Goal: Check status: Check status

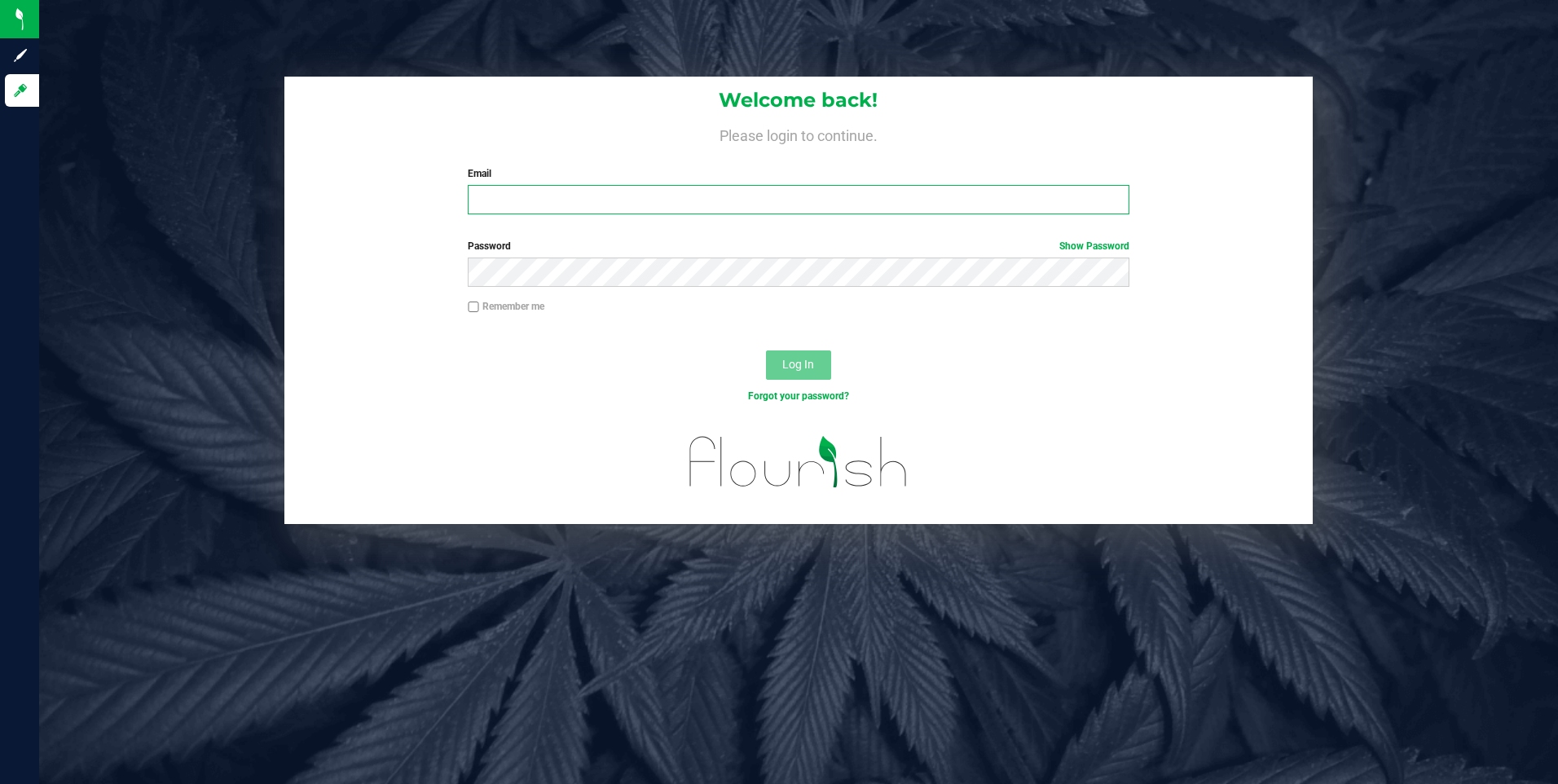
click at [508, 198] on input "Email" at bounding box center [798, 199] width 662 height 30
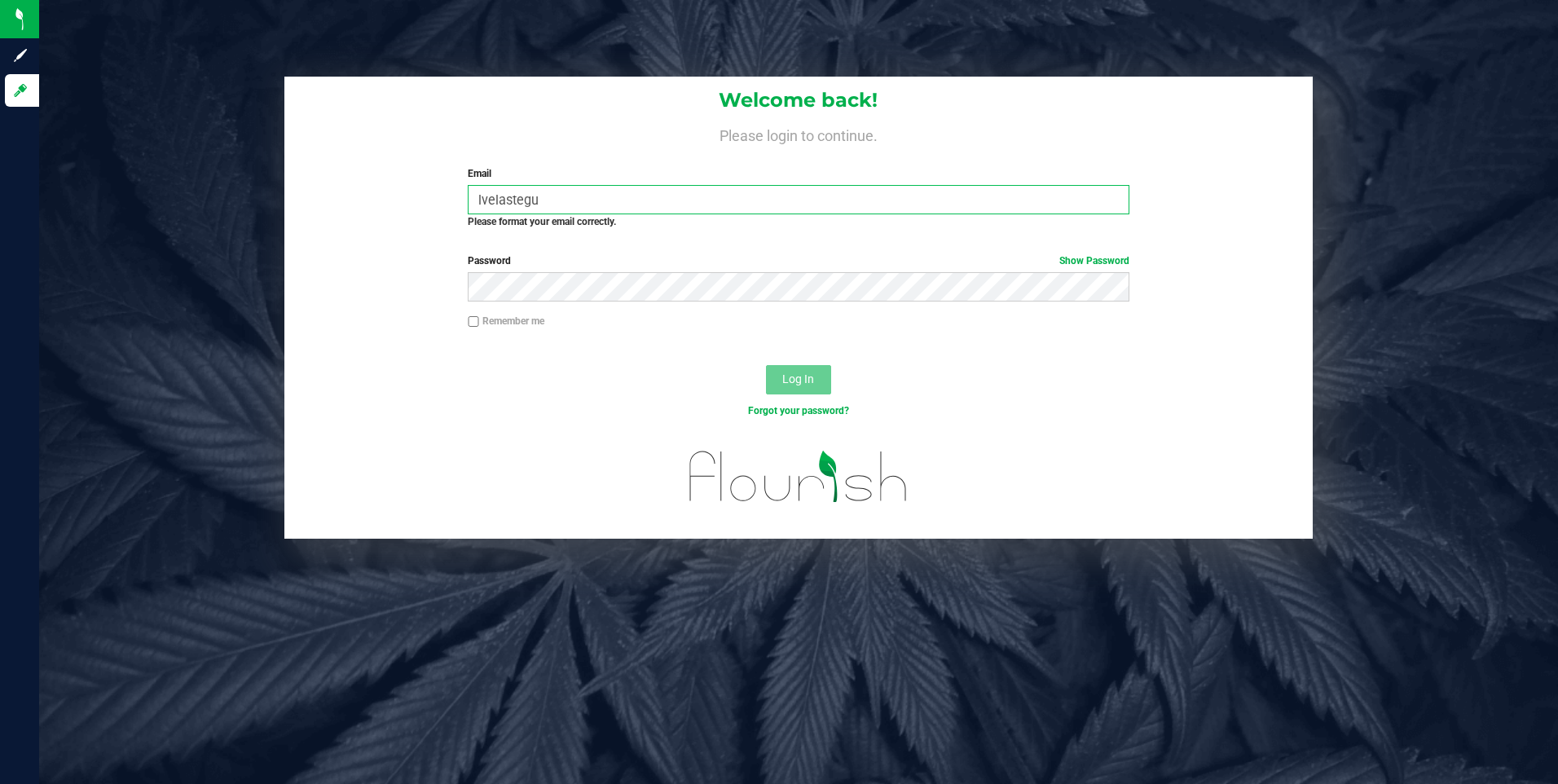
type input "[EMAIL_ADDRESS][DOMAIN_NAME]"
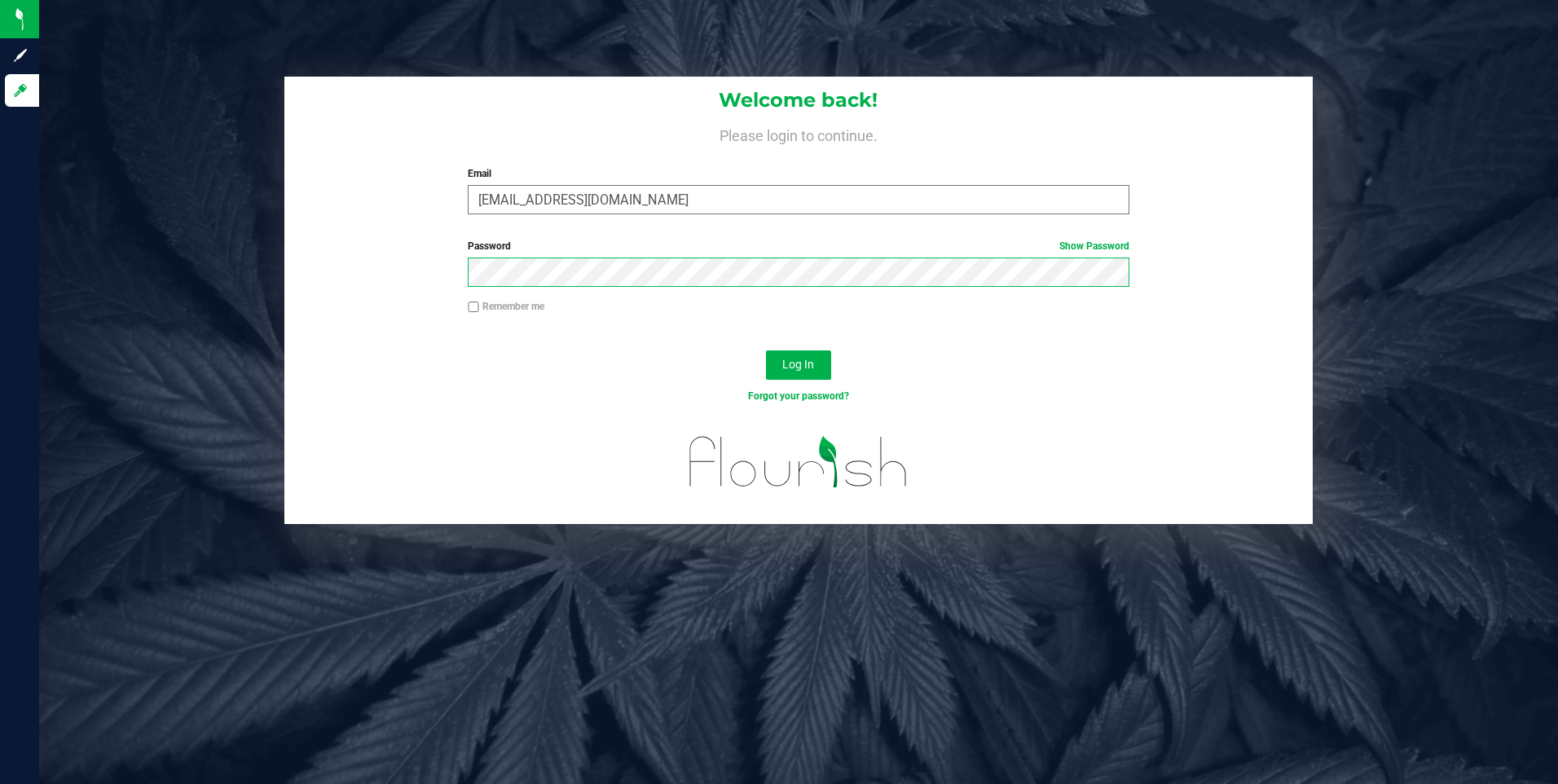
click at [766, 351] on button "Log In" at bounding box center [798, 365] width 65 height 30
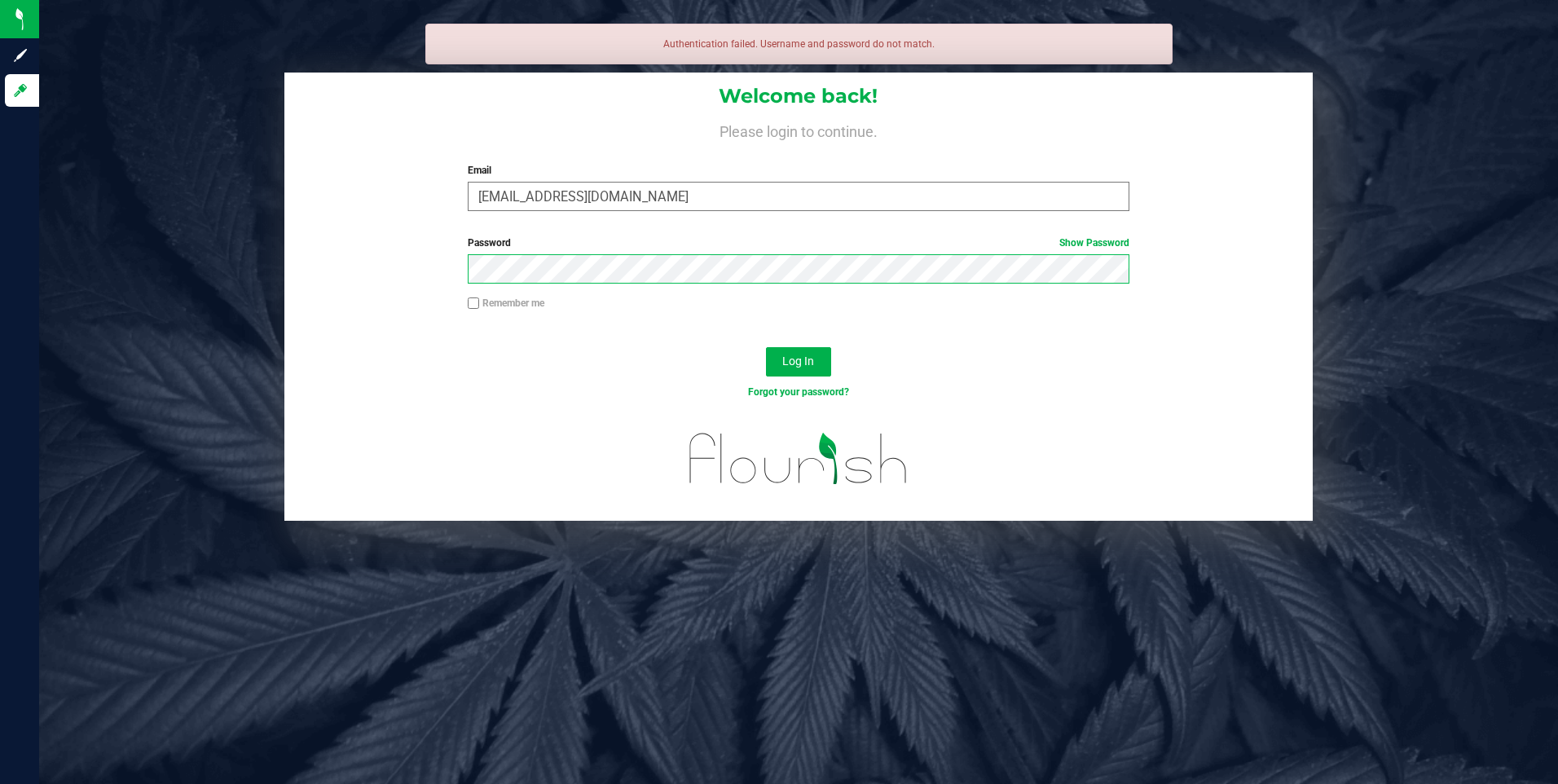
click at [766, 347] on button "Log In" at bounding box center [798, 362] width 65 height 30
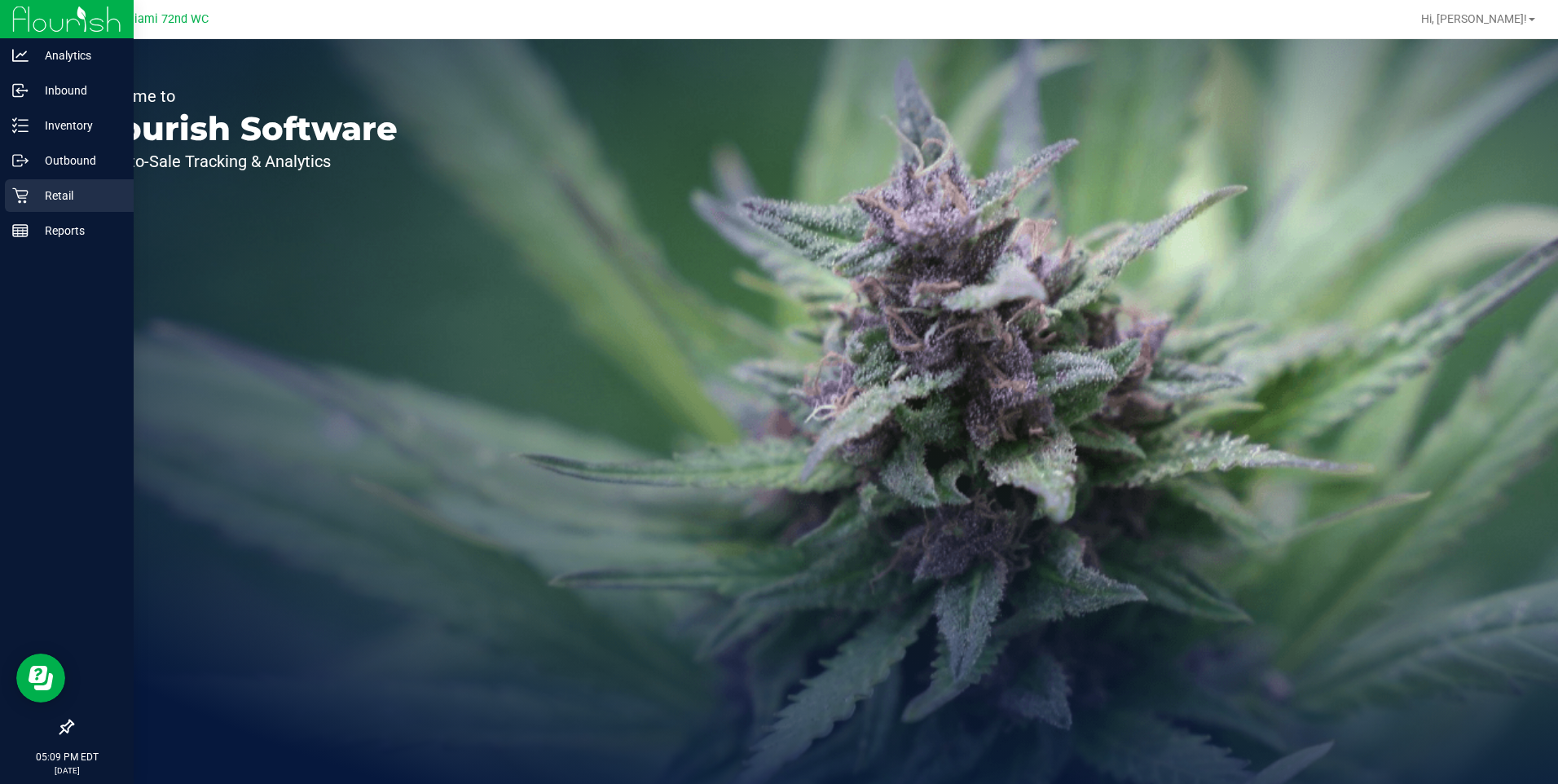
click at [34, 193] on p "Retail" at bounding box center [78, 195] width 98 height 19
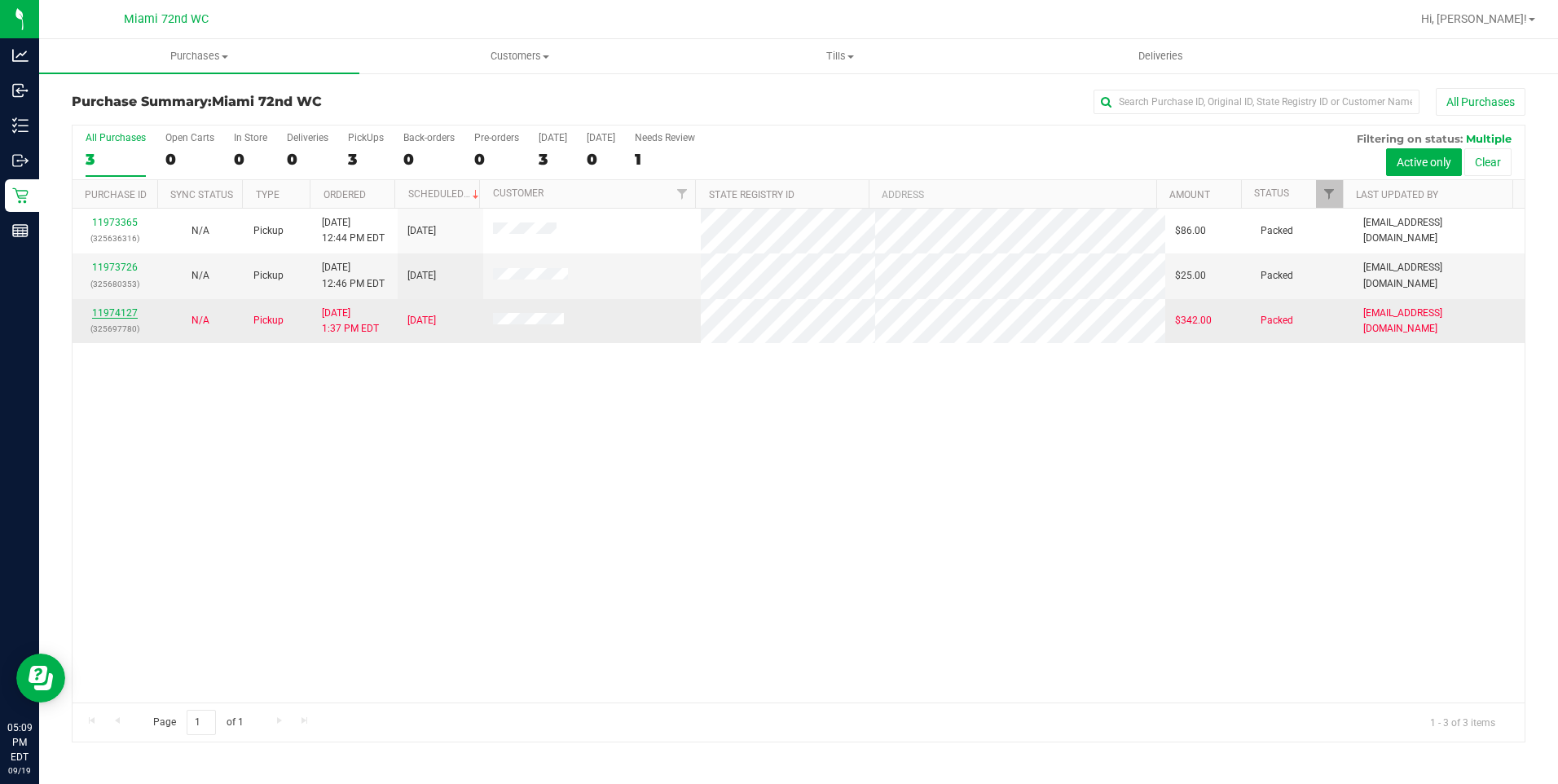
click at [112, 309] on link "11974127" at bounding box center [115, 312] width 46 height 11
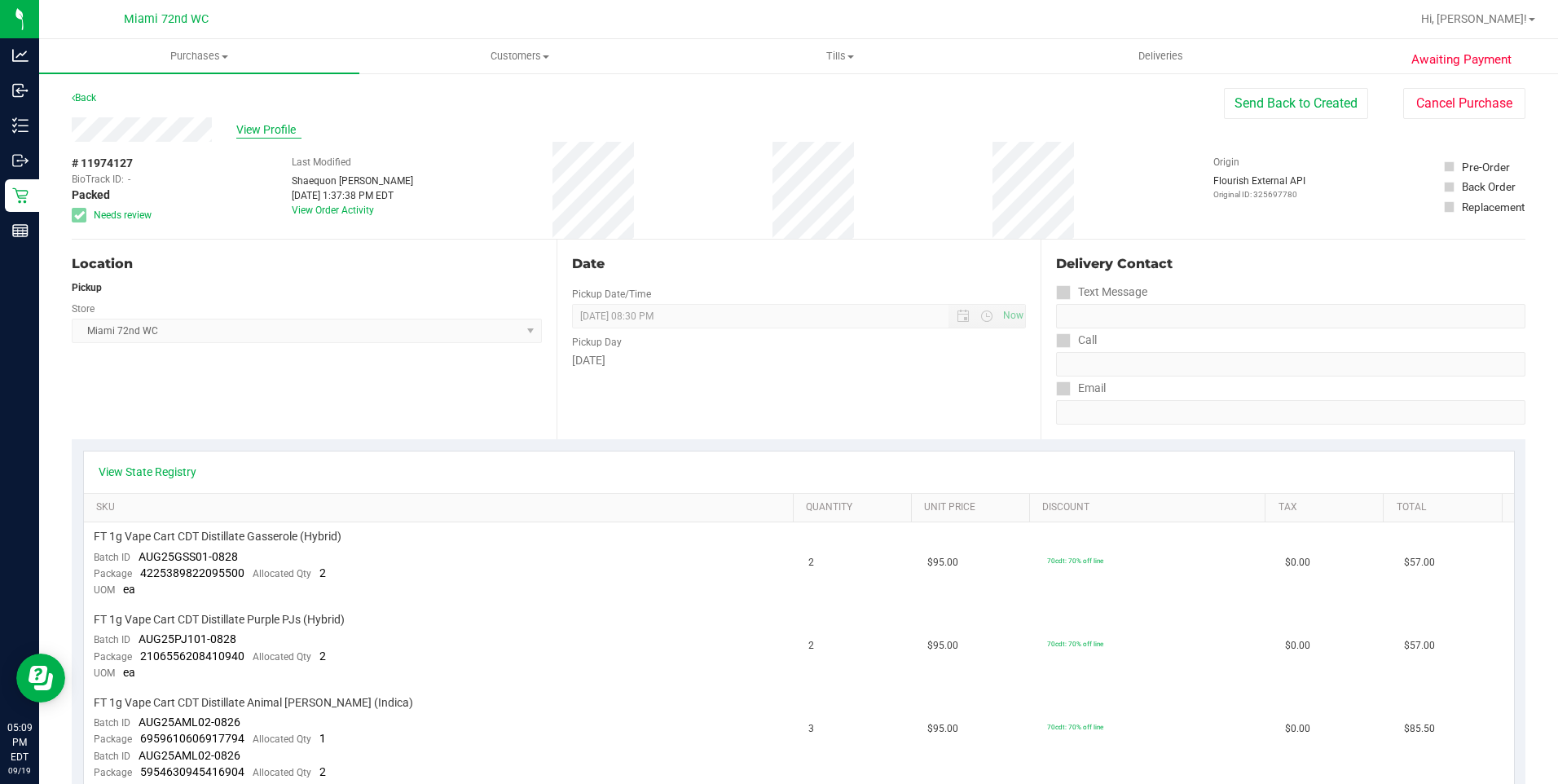
click at [254, 130] on span "View Profile" at bounding box center [269, 130] width 65 height 17
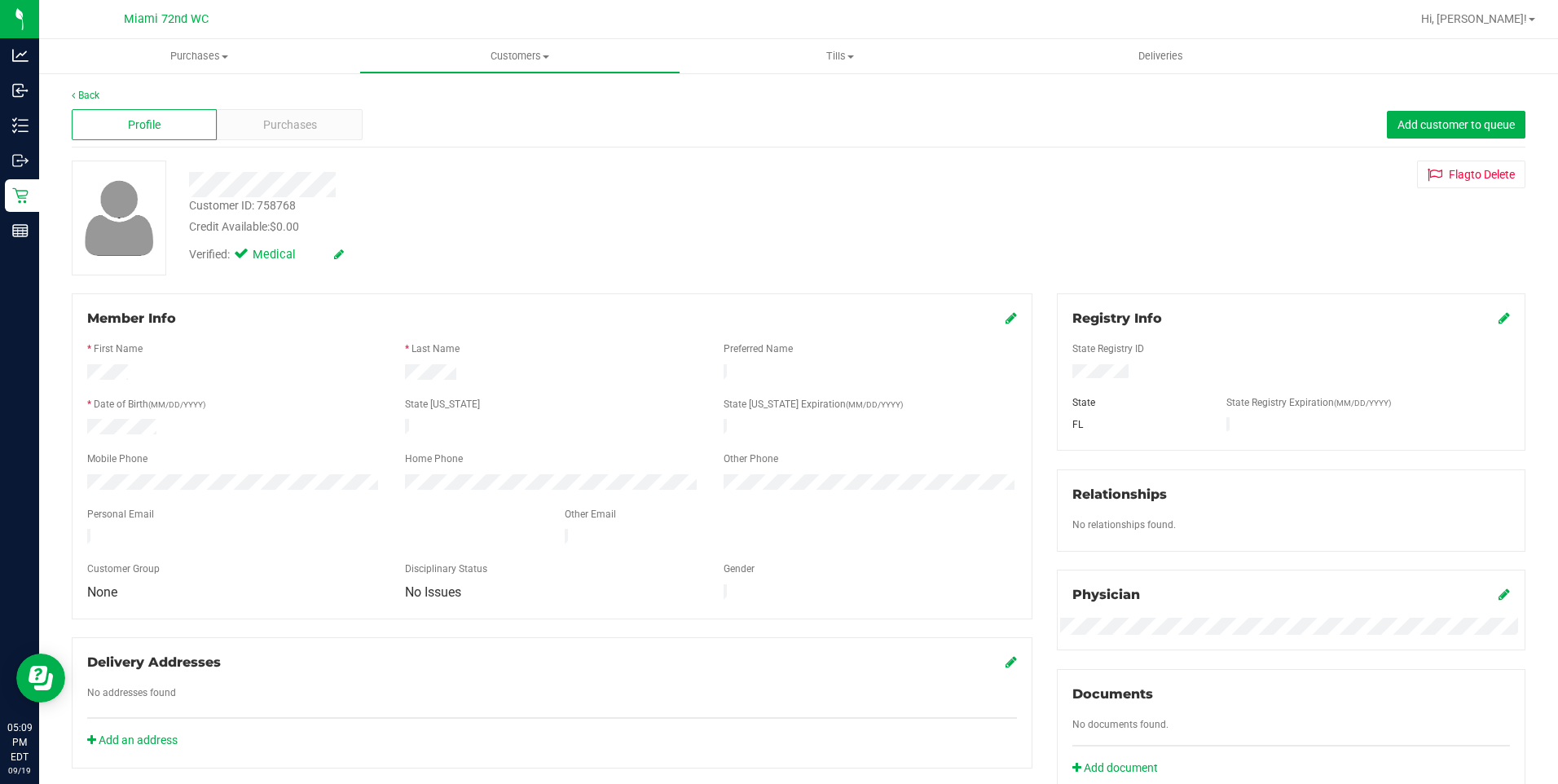
click at [256, 145] on div "Profile Purchases Add customer to queue" at bounding box center [799, 124] width 1454 height 45
click at [263, 123] on span "Purchases" at bounding box center [290, 125] width 54 height 17
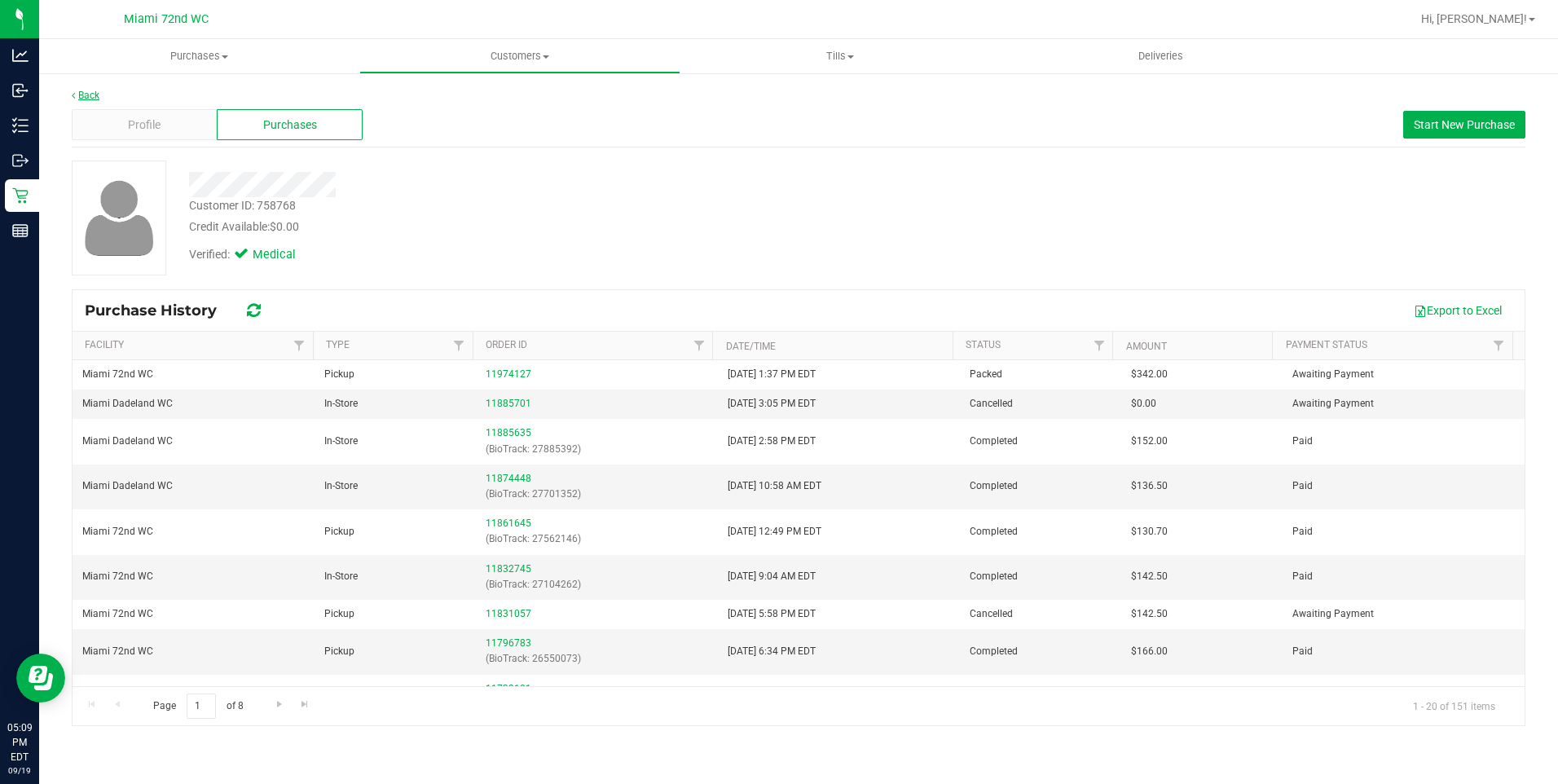
click at [86, 90] on link "Back" at bounding box center [85, 95] width 28 height 11
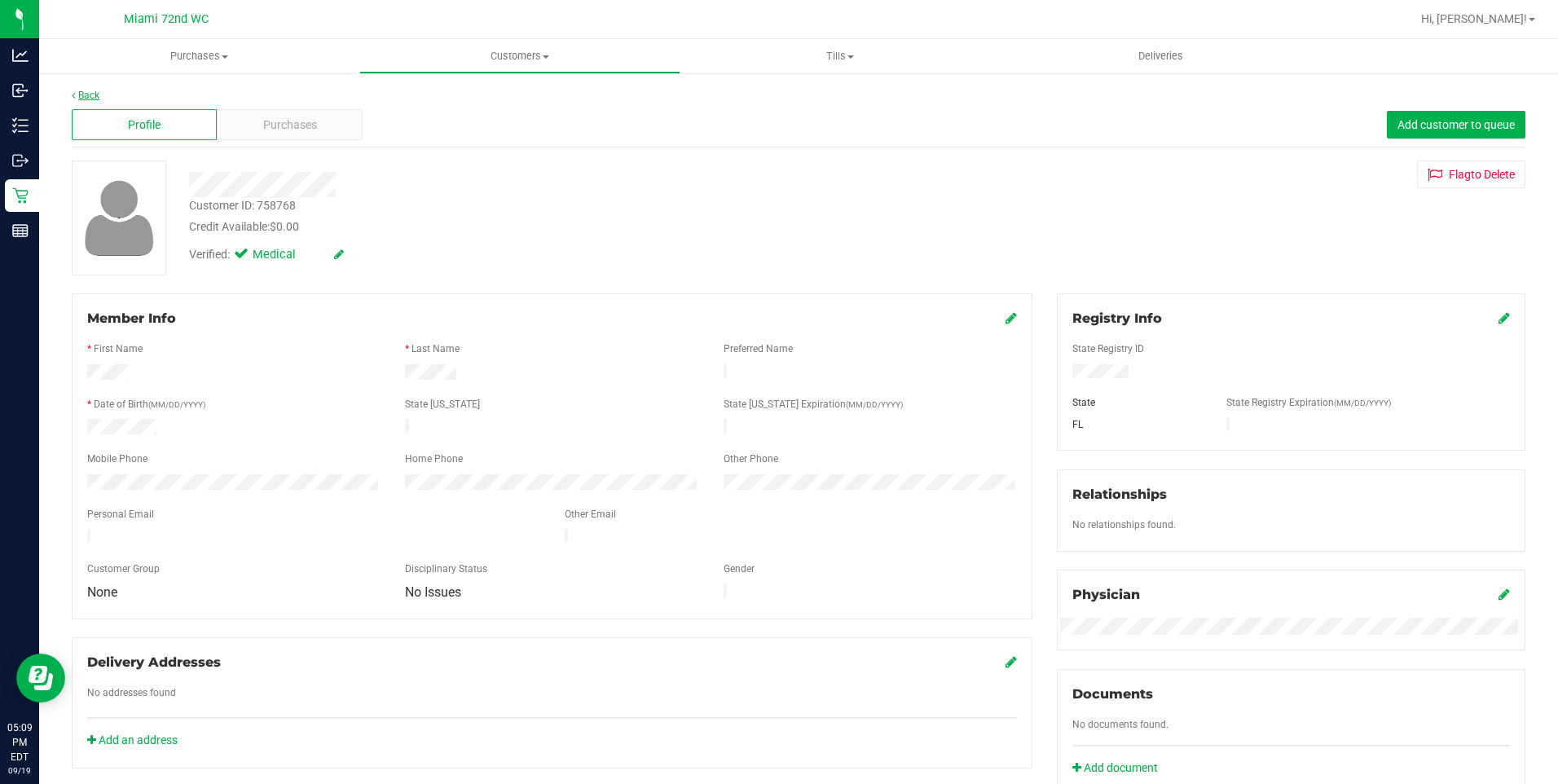
click at [90, 98] on link "Back" at bounding box center [85, 95] width 28 height 11
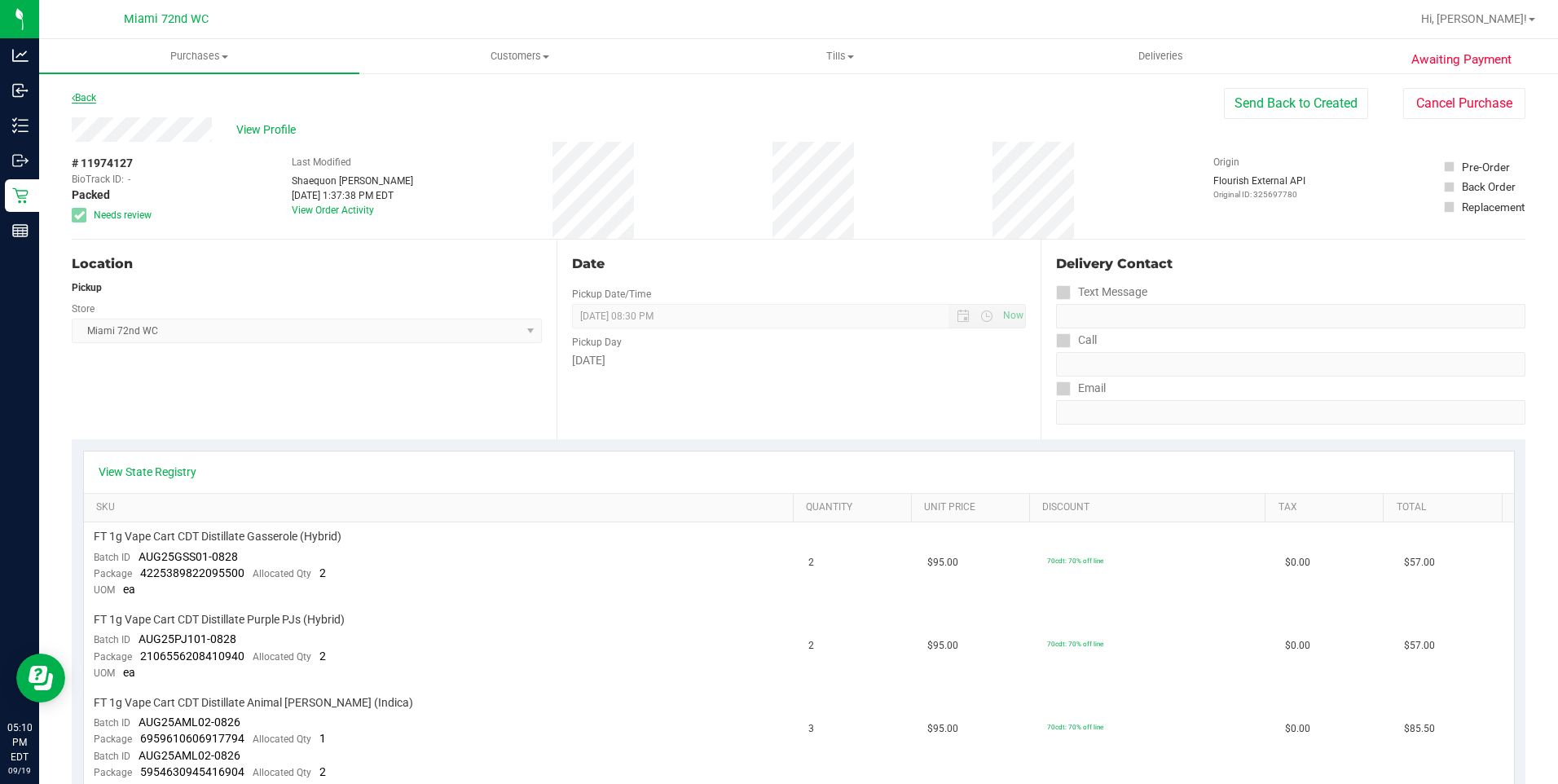
click at [95, 97] on link "Back" at bounding box center [84, 97] width 25 height 11
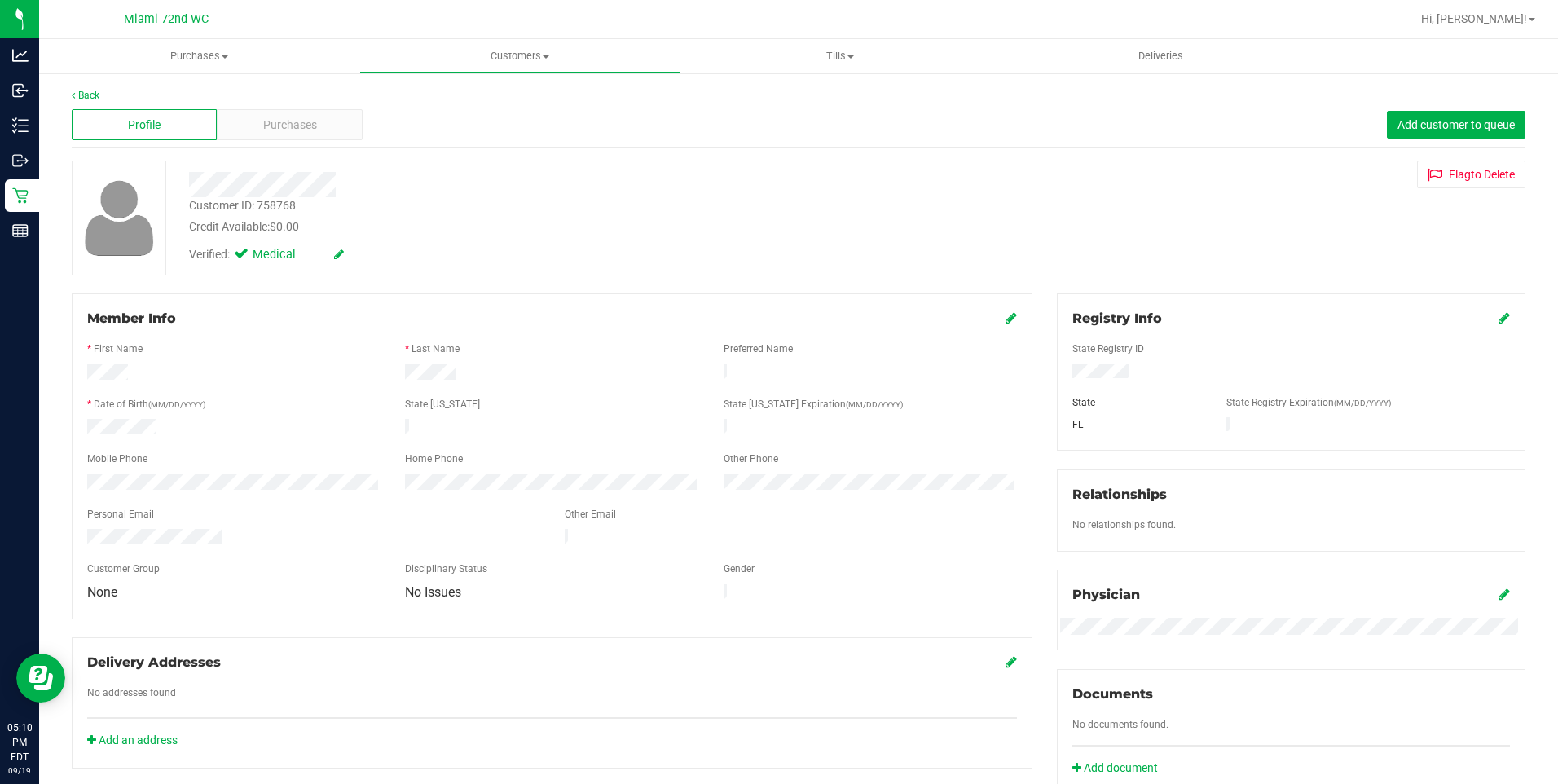
click at [91, 95] on link "Back" at bounding box center [85, 95] width 28 height 11
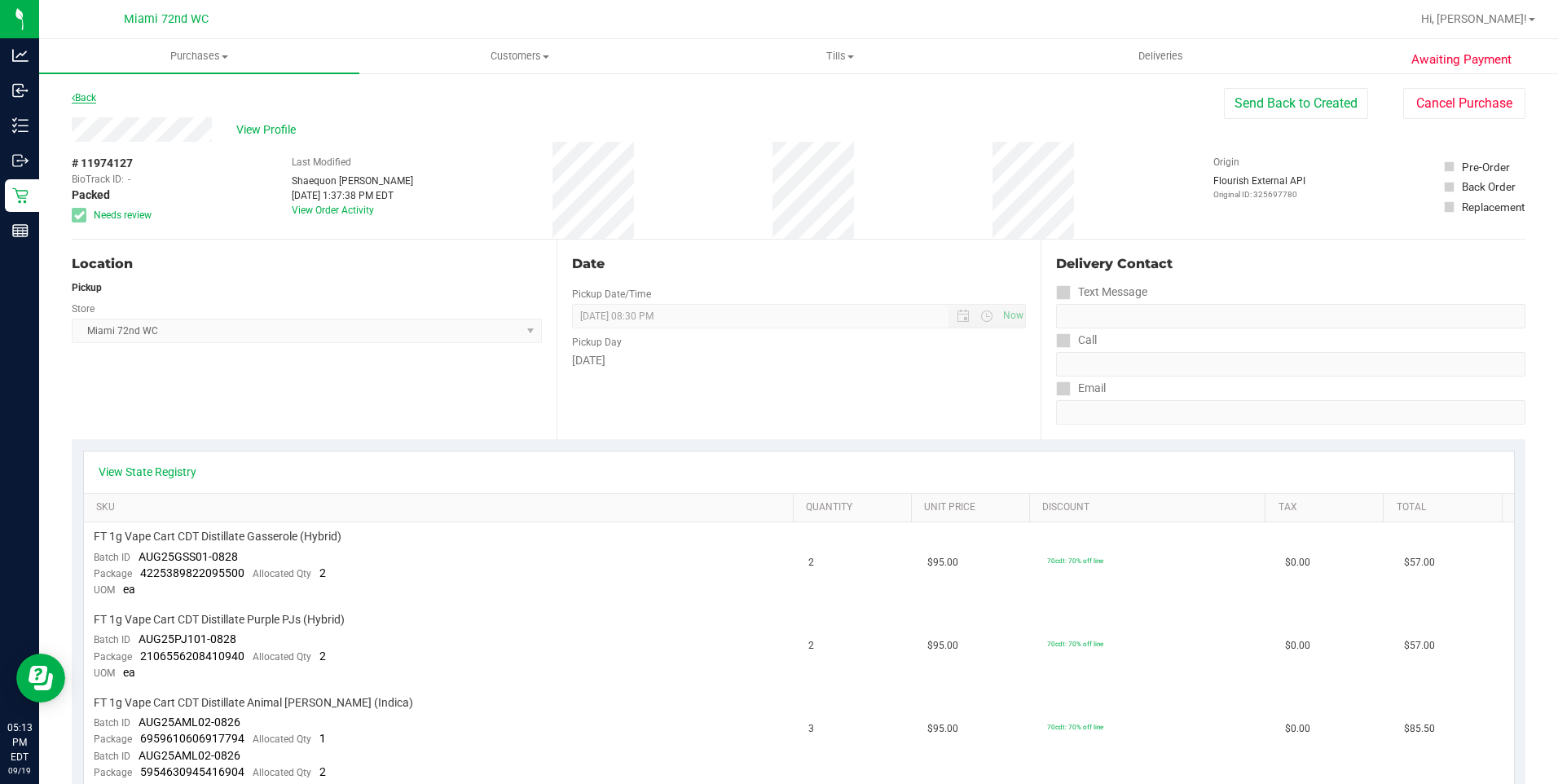
click at [88, 101] on link "Back" at bounding box center [84, 97] width 25 height 11
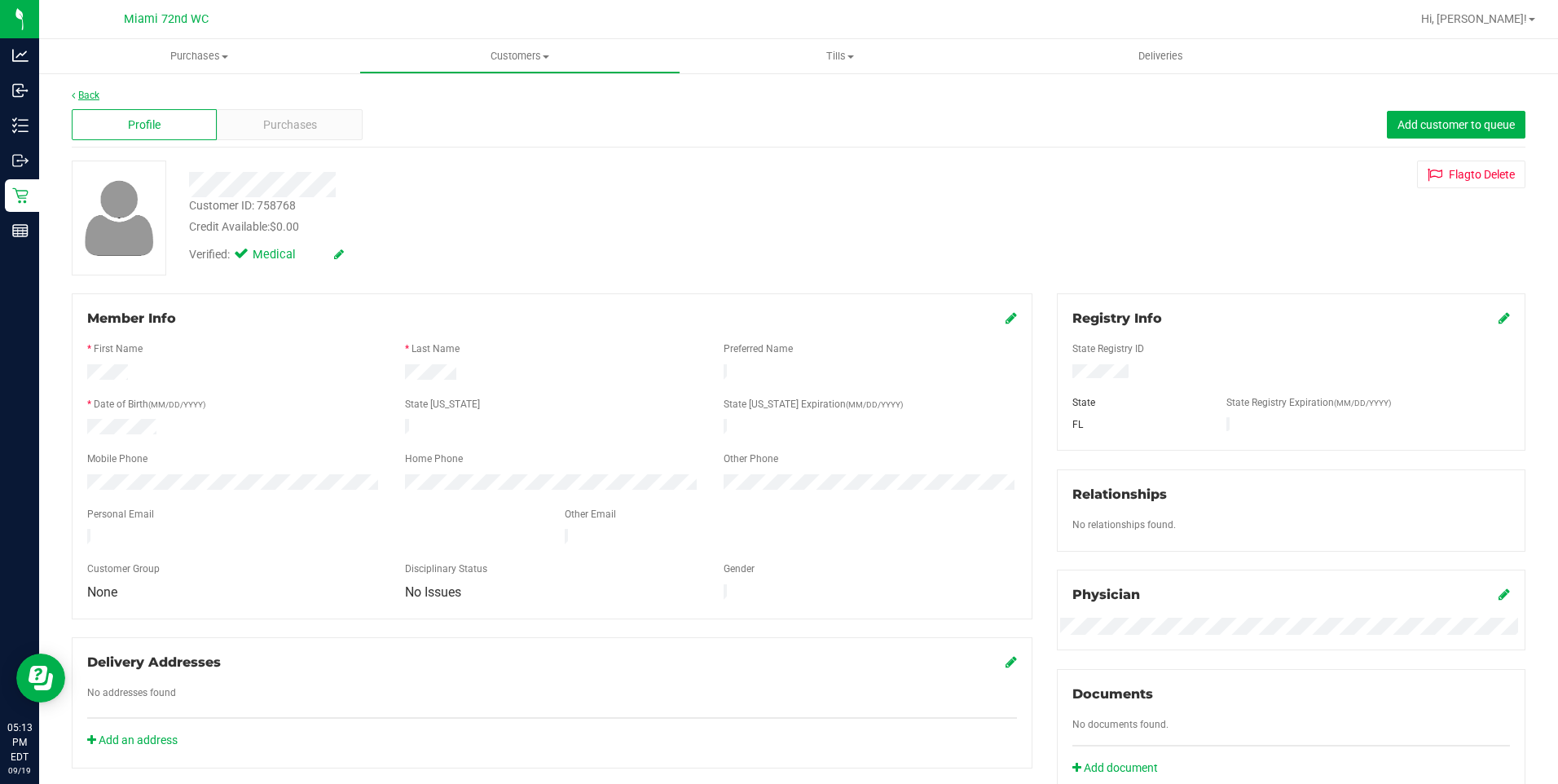
click at [95, 95] on link "Back" at bounding box center [85, 95] width 28 height 11
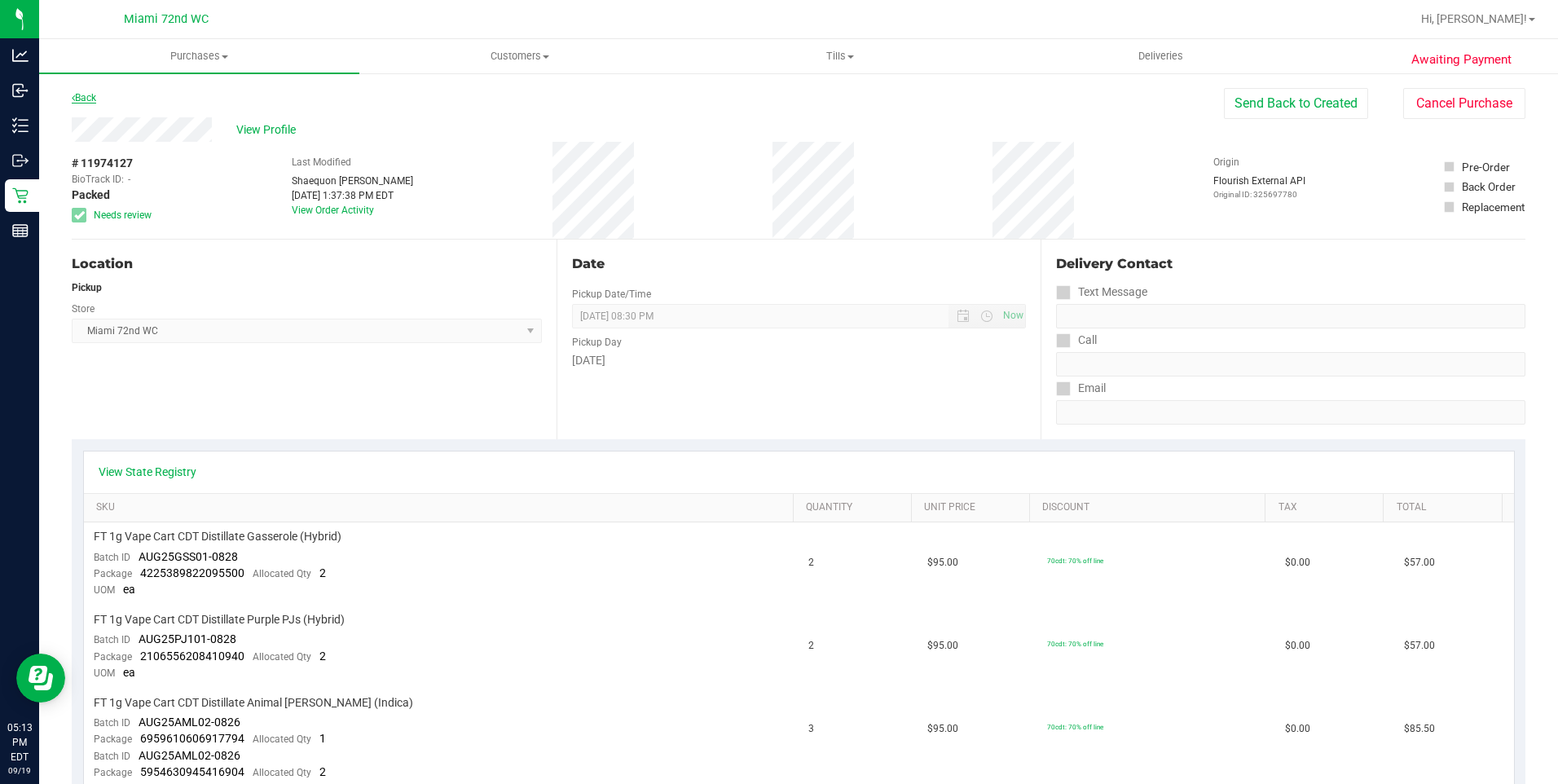
click at [89, 95] on link "Back" at bounding box center [84, 97] width 25 height 11
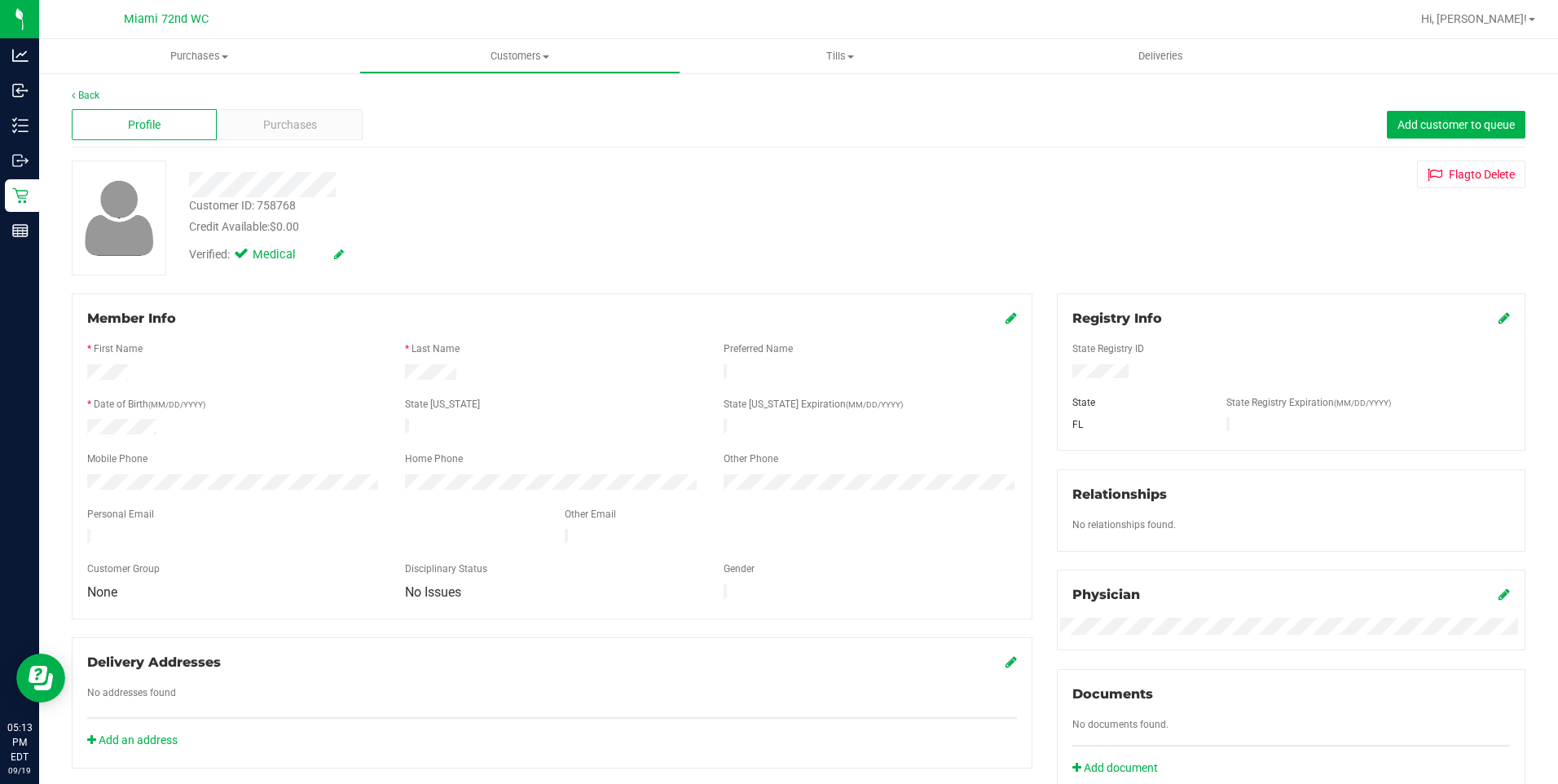
click at [78, 104] on div "Profile Purchases Add customer to queue" at bounding box center [799, 124] width 1454 height 45
click at [79, 99] on link "Back" at bounding box center [85, 95] width 28 height 11
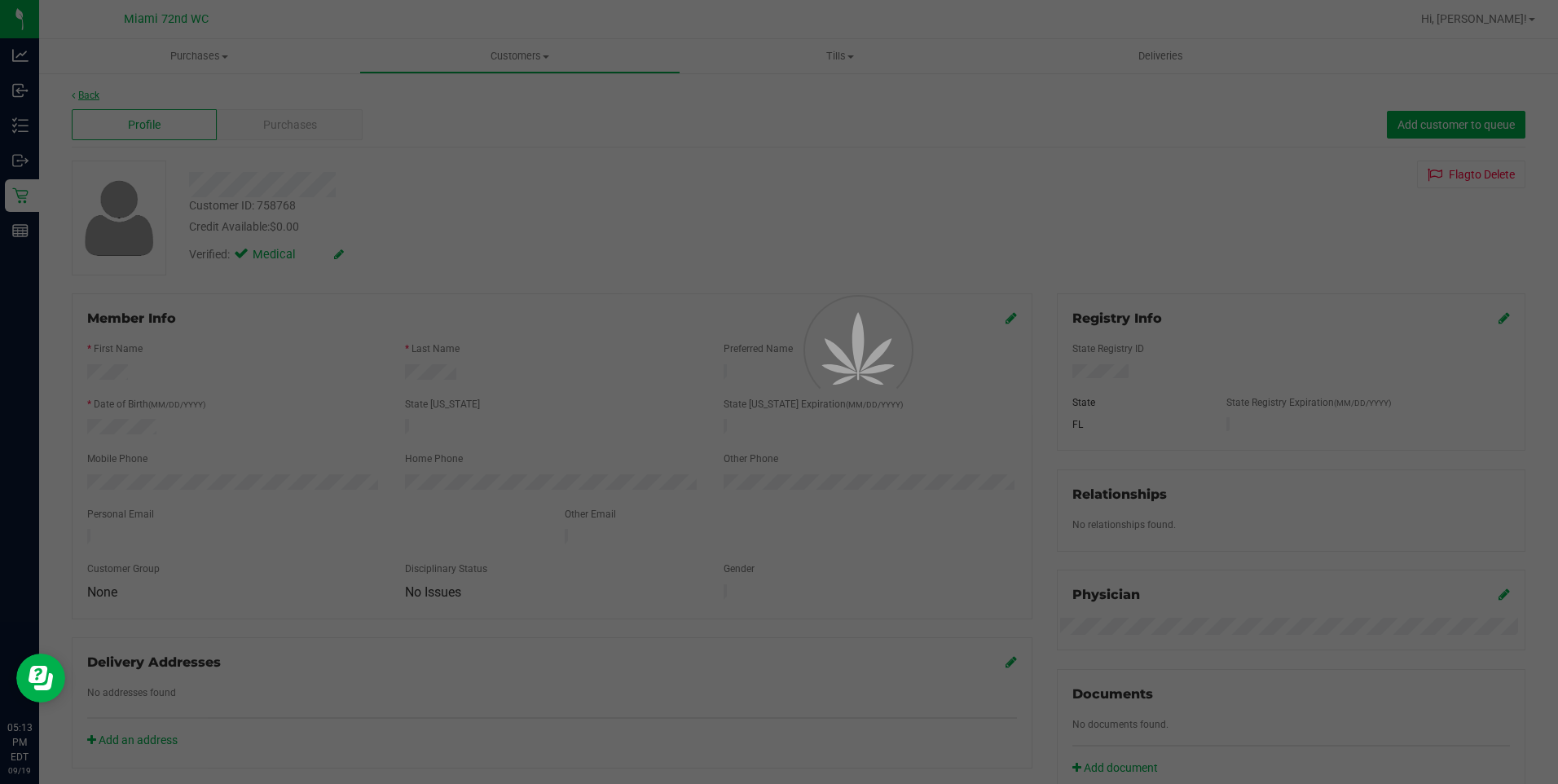
click at [83, 98] on div at bounding box center [779, 392] width 1558 height 784
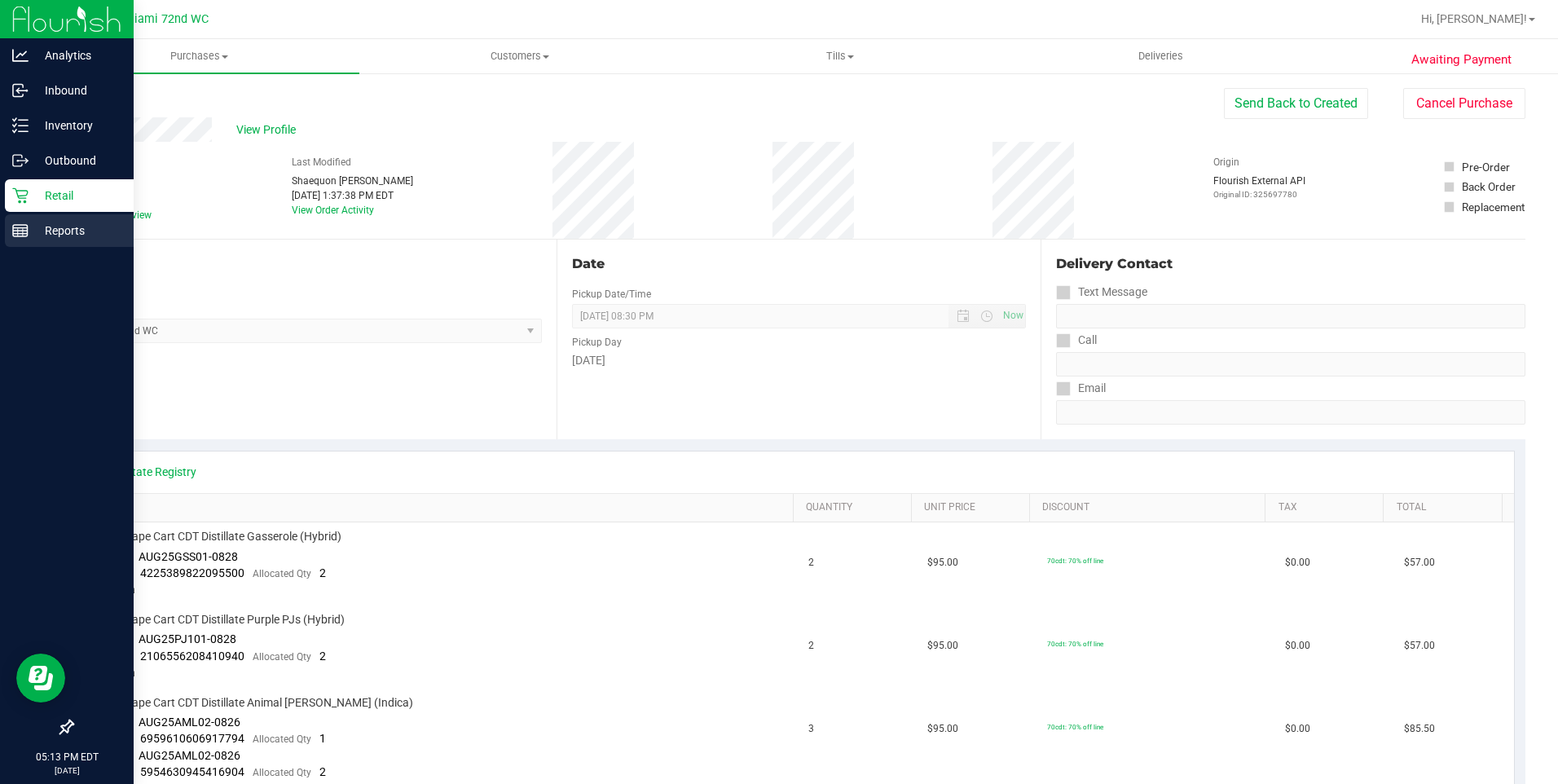
click at [30, 222] on p "Reports" at bounding box center [78, 230] width 98 height 19
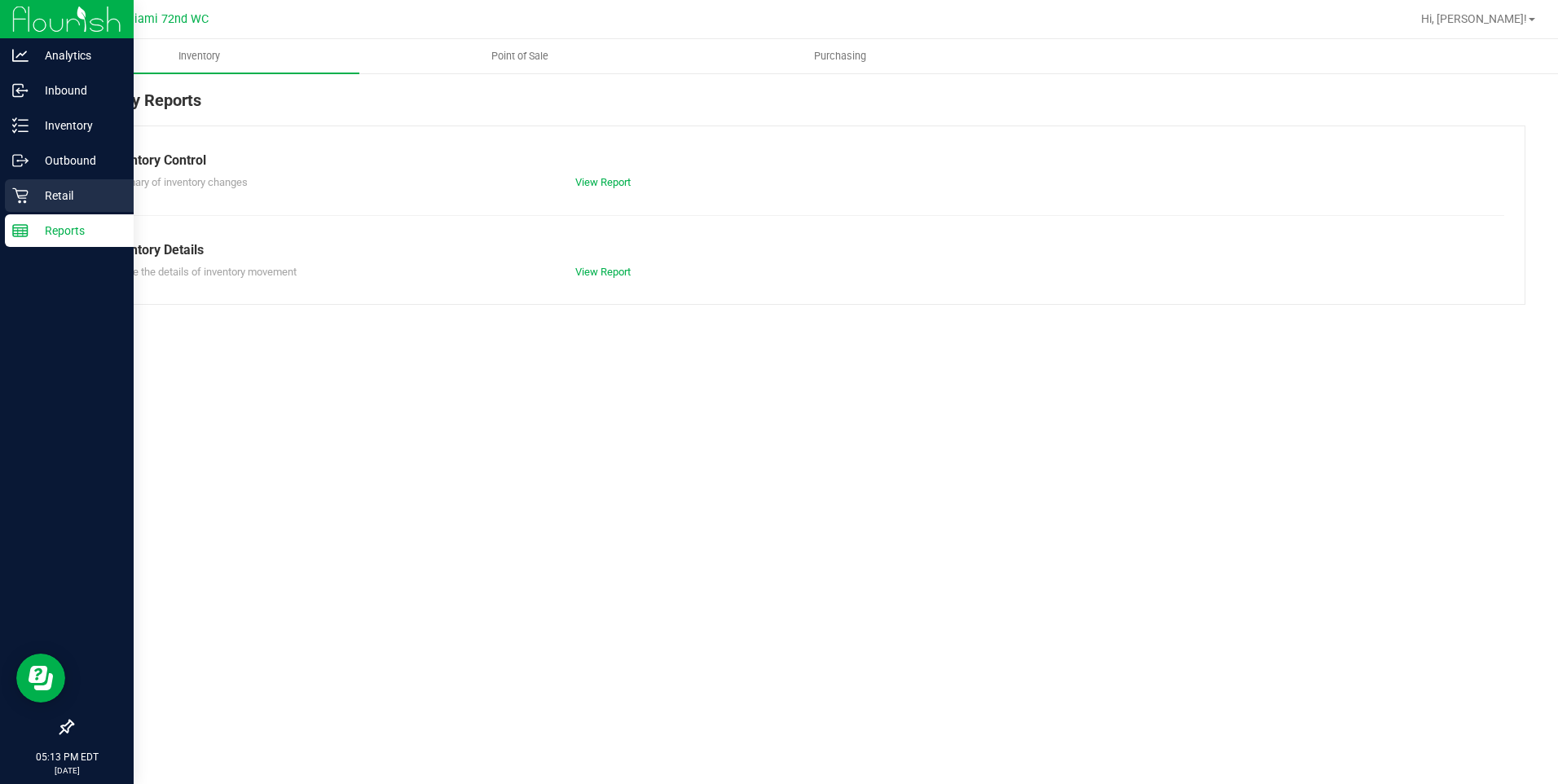
click at [58, 194] on p "Retail" at bounding box center [78, 195] width 98 height 19
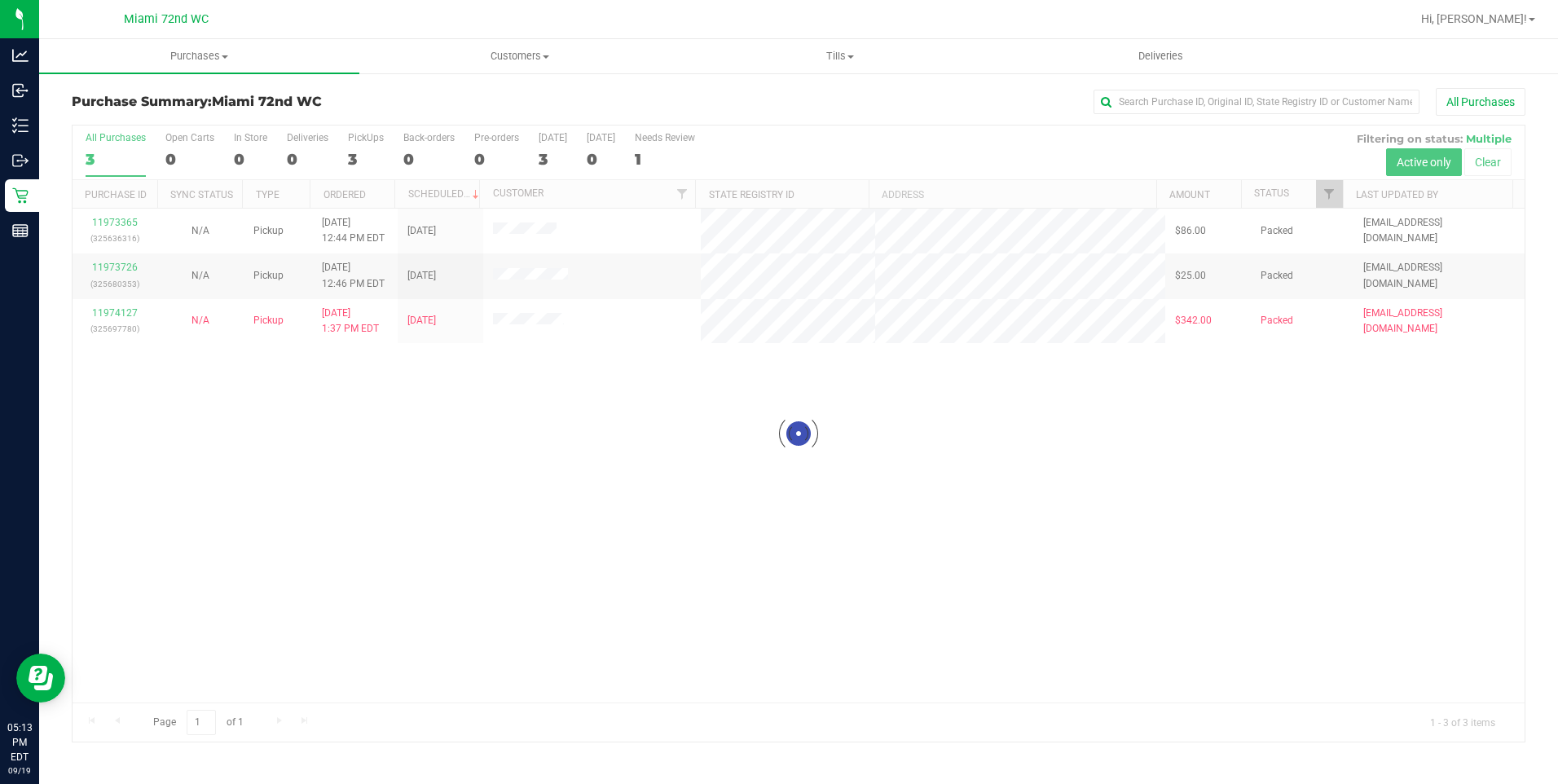
drag, startPoint x: 68, startPoint y: 98, endPoint x: 346, endPoint y: 111, distance: 278.3
click at [346, 111] on div "Purchase Summary: Miami 72nd WC All Purchases Loading... All Purchases 3 Open C…" at bounding box center [798, 415] width 1519 height 687
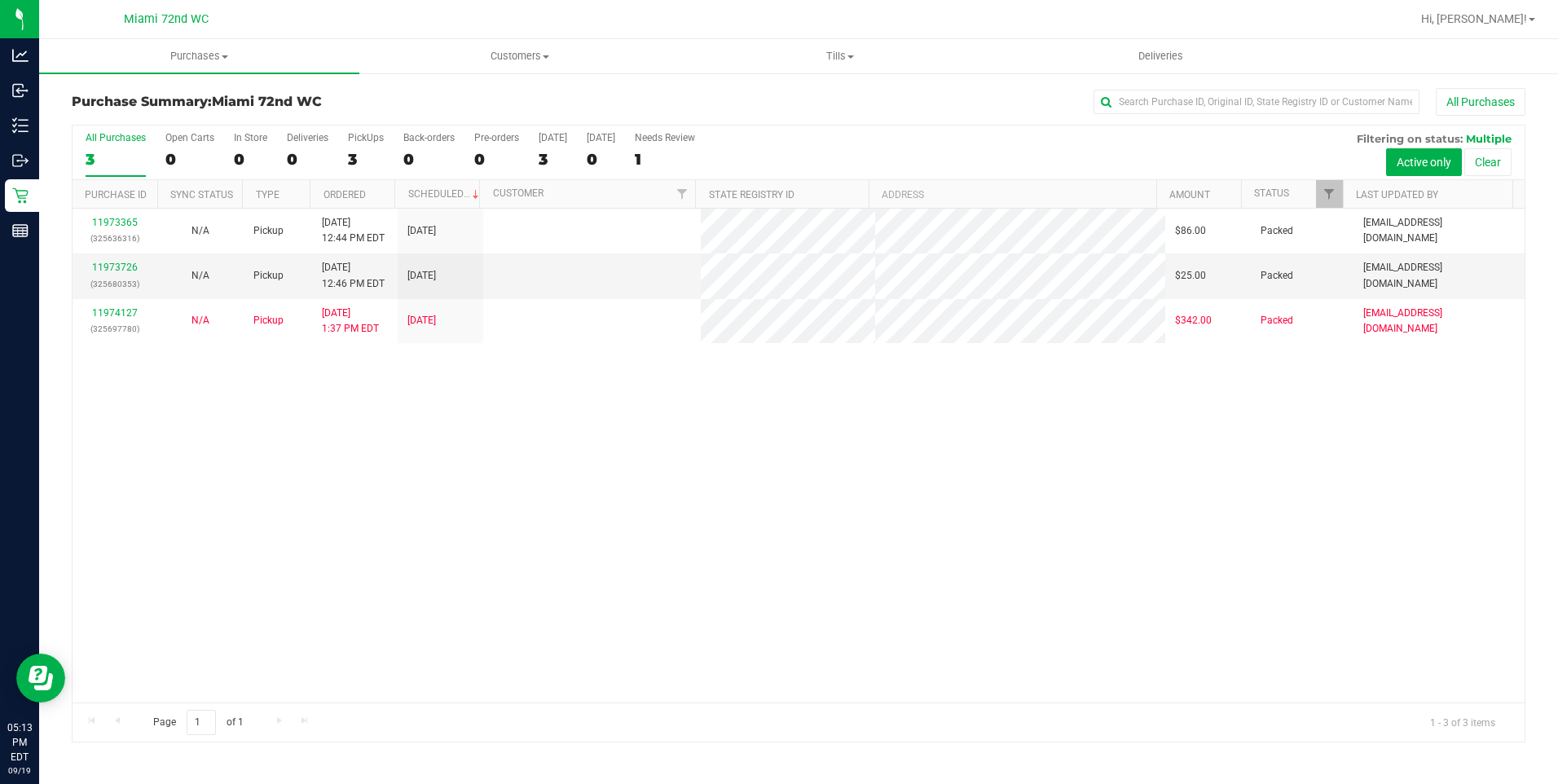
drag, startPoint x: 346, startPoint y: 111, endPoint x: 337, endPoint y: 107, distance: 9.8
click at [338, 107] on h3 "Purchase Summary: Miami 72nd WC" at bounding box center [314, 101] width 485 height 14
drag, startPoint x: 84, startPoint y: 193, endPoint x: 580, endPoint y: 182, distance: 496.1
click at [580, 182] on tr "Purchase ID Sync Status Type Ordered Scheduled Customer State Registry ID Addre…" at bounding box center [793, 194] width 1440 height 29
drag, startPoint x: 580, startPoint y: 182, endPoint x: 740, endPoint y: 139, distance: 165.7
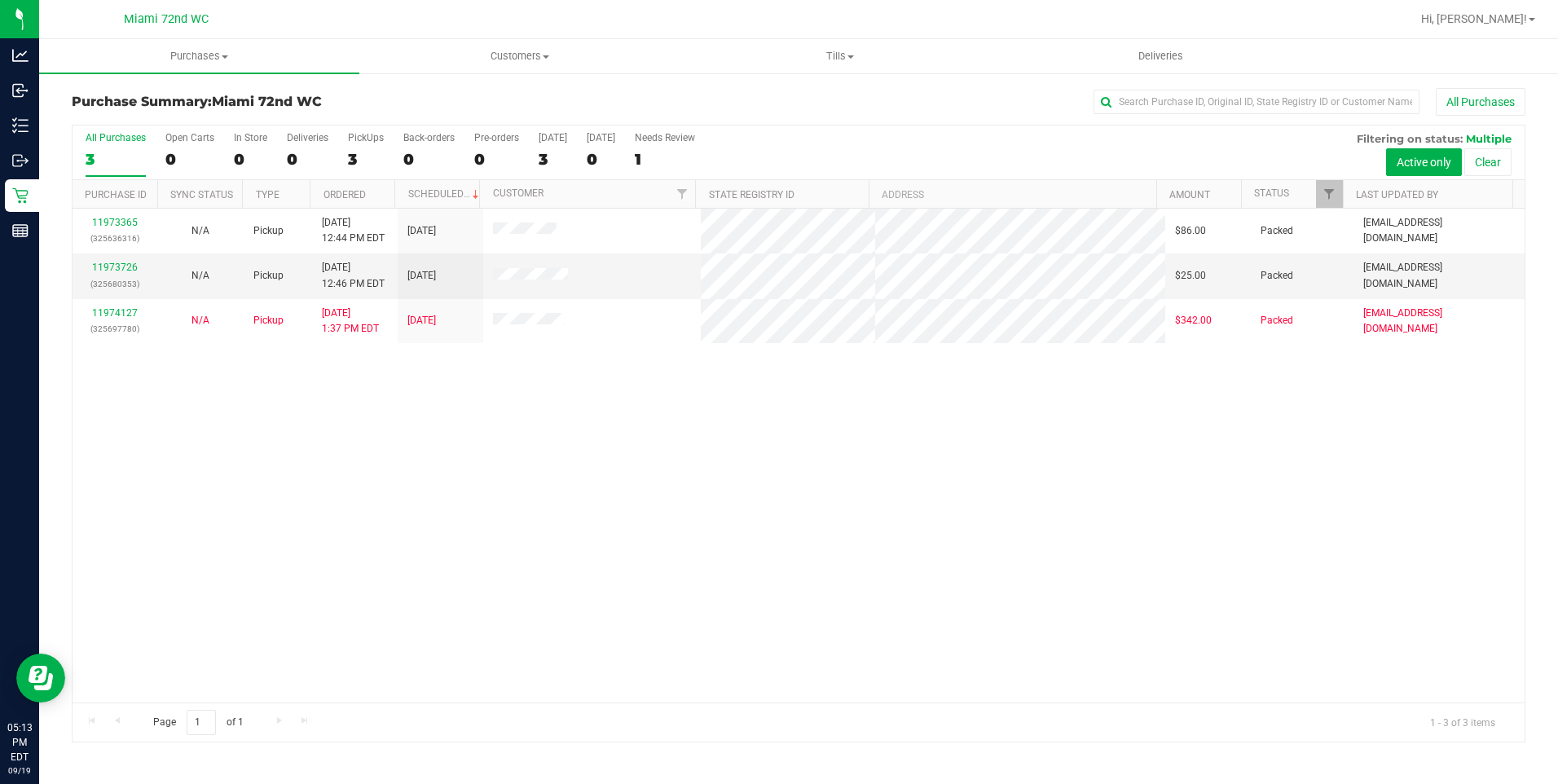
click at [740, 139] on div "All Purchases 3 Open Carts 0 In Store 0 Deliveries 0 PickUps 3 Back-orders 0 Pr…" at bounding box center [799, 152] width 1452 height 55
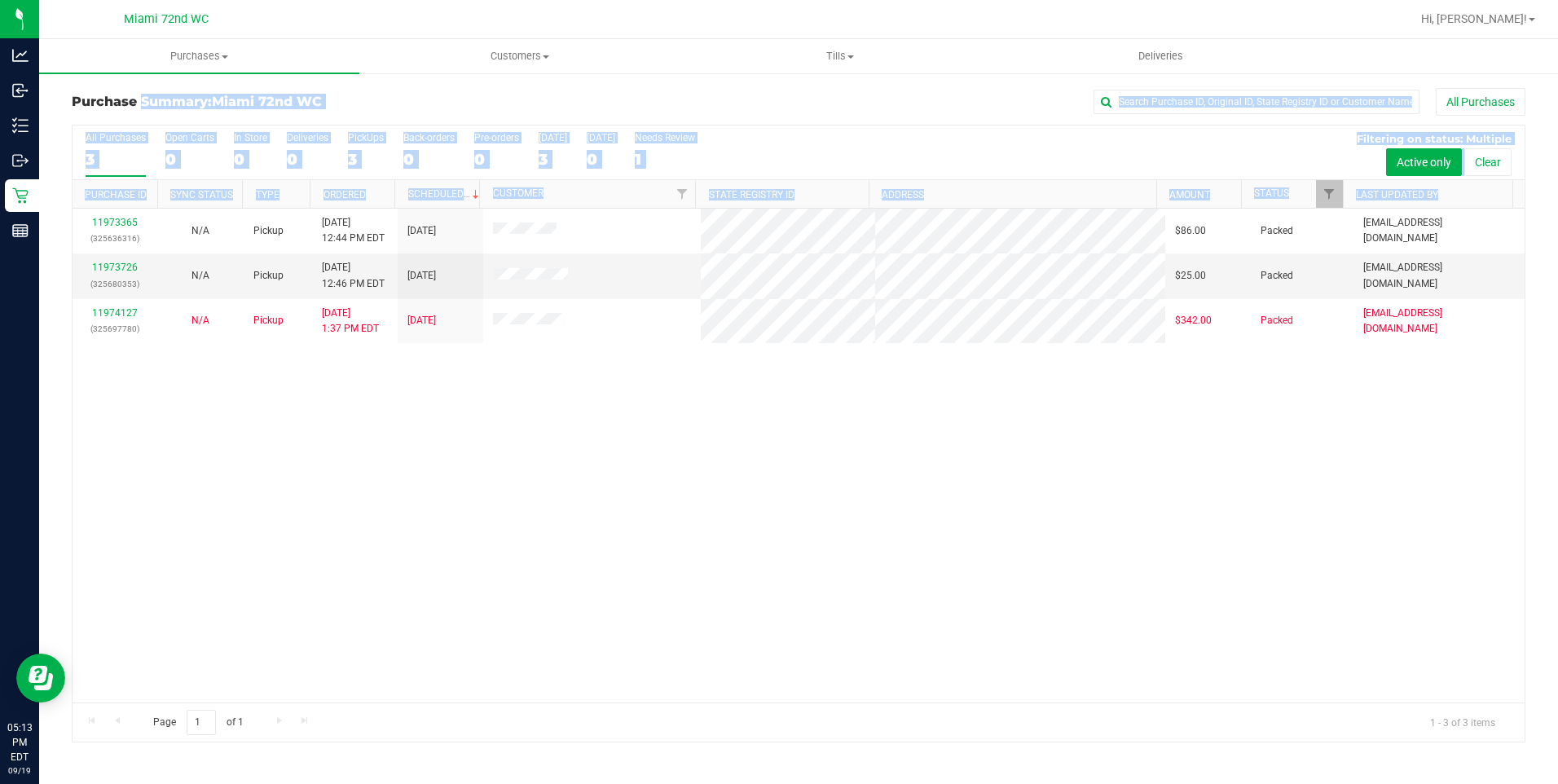
drag, startPoint x: 73, startPoint y: 101, endPoint x: 582, endPoint y: 368, distance: 574.8
click at [582, 368] on div "Purchase Summary: Miami 72nd WC All Purchases All Purchases 3 Open Carts 0 In S…" at bounding box center [799, 415] width 1454 height 654
click at [582, 370] on div "11973365 (325636316) N/A Pickup [DATE] 12:44 PM EDT 9/19/2025 $86.00 Packed [EM…" at bounding box center [799, 455] width 1452 height 493
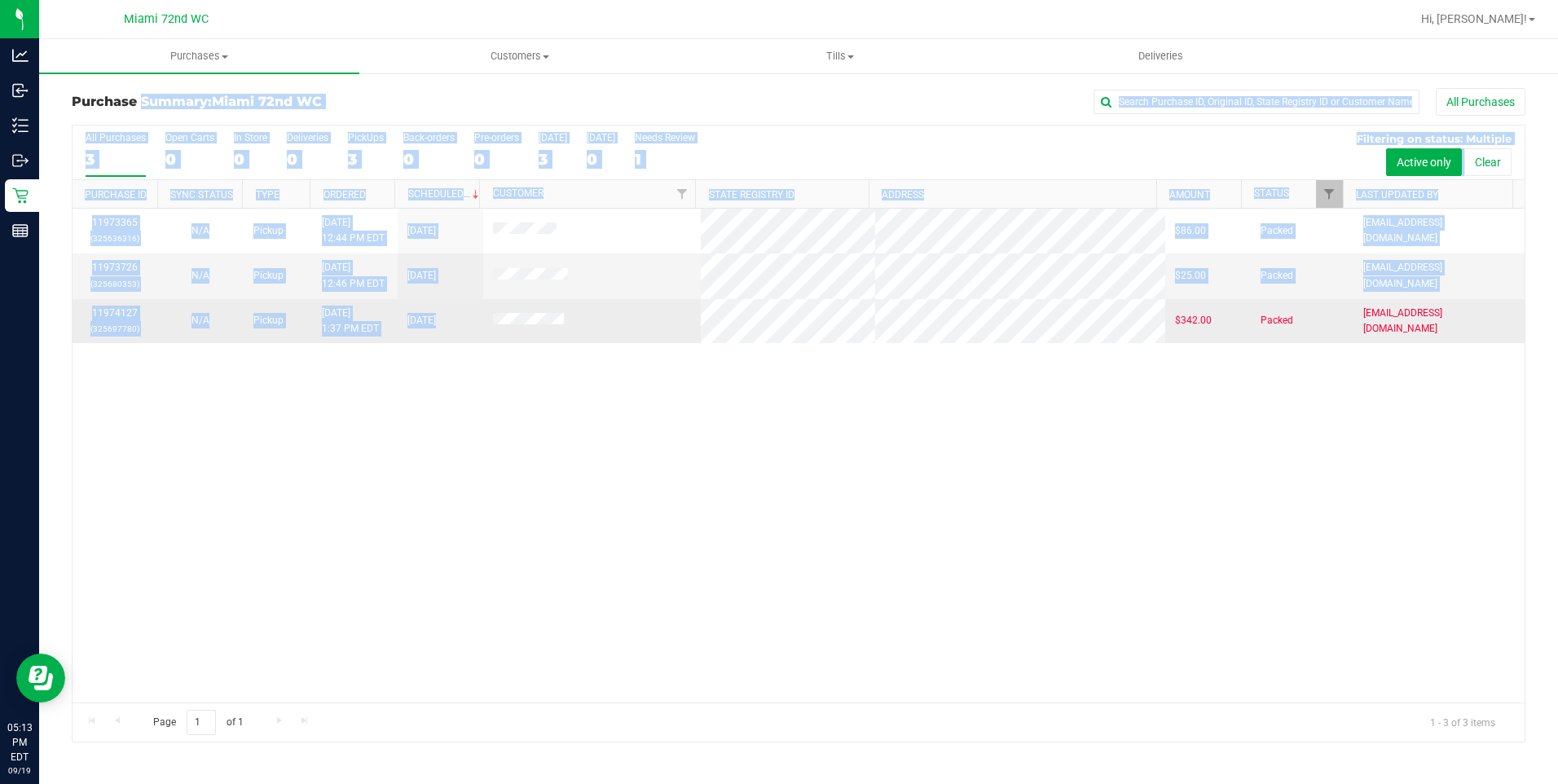
drag, startPoint x: 64, startPoint y: 101, endPoint x: 587, endPoint y: 342, distance: 575.9
click at [587, 342] on div "Purchase Summary: Miami 72nd WC All Purchases All Purchases 3 Open Carts 0 In S…" at bounding box center [798, 415] width 1519 height 687
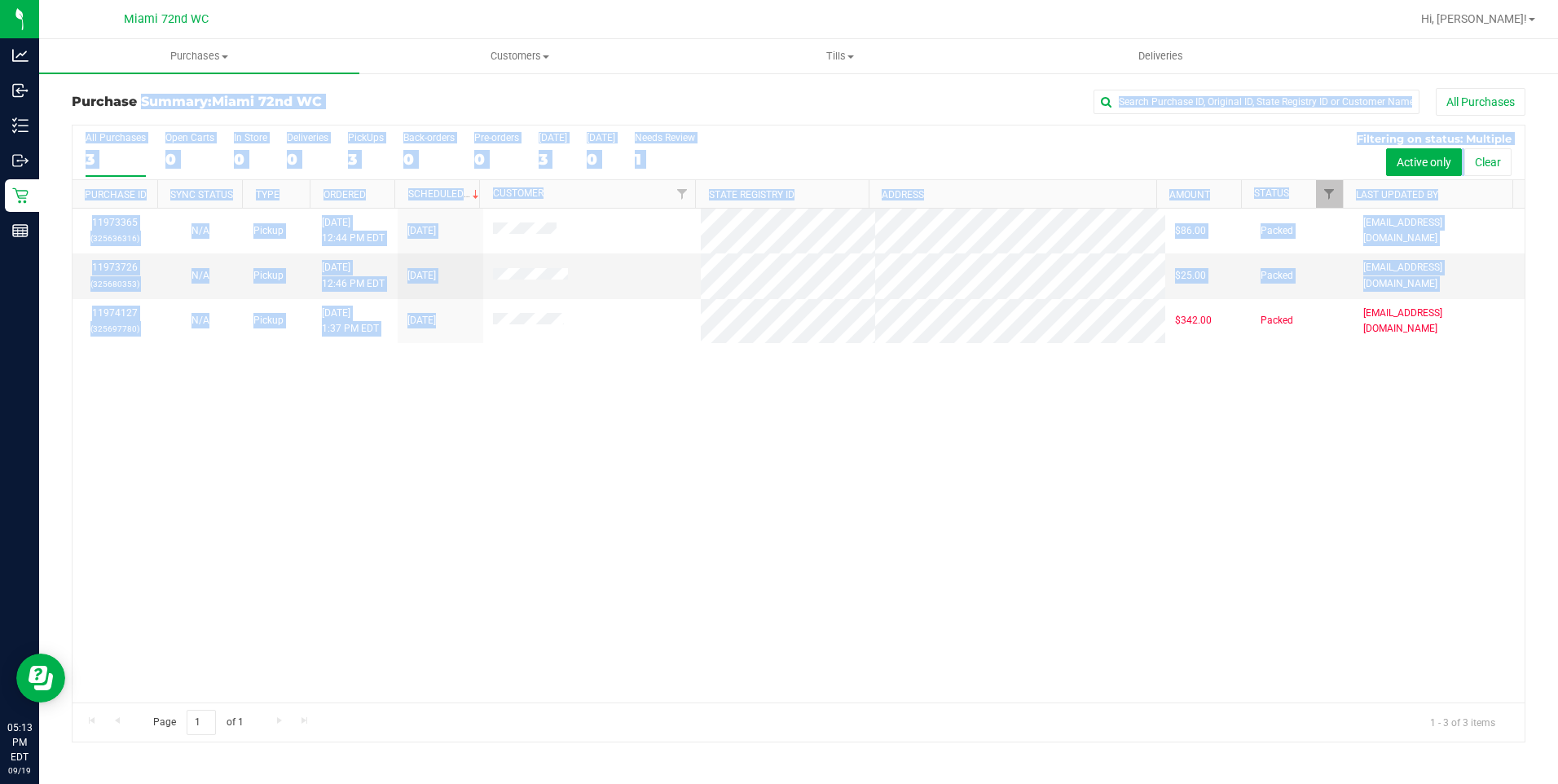
drag, startPoint x: 587, startPoint y: 342, endPoint x: 585, endPoint y: 379, distance: 37.1
click at [585, 379] on div "11973365 (325636316) N/A Pickup [DATE] 12:44 PM EDT 9/19/2025 $86.00 Packed [EM…" at bounding box center [799, 455] width 1452 height 493
